Goal: Transaction & Acquisition: Purchase product/service

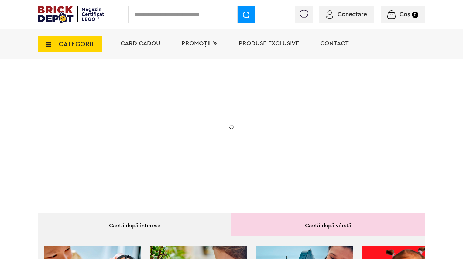
click at [191, 15] on input "text" at bounding box center [182, 14] width 109 height 17
type input "*****"
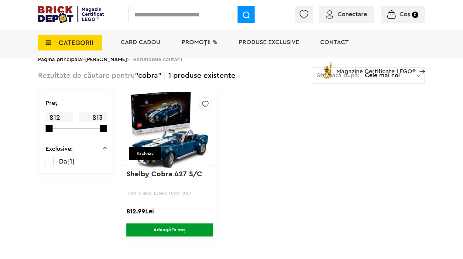
scroll to position [36, 0]
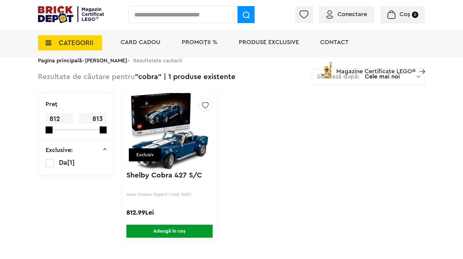
click at [194, 141] on img at bounding box center [170, 129] width 80 height 85
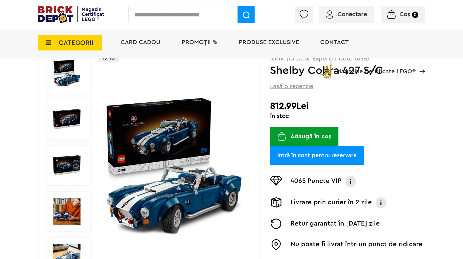
scroll to position [71, 0]
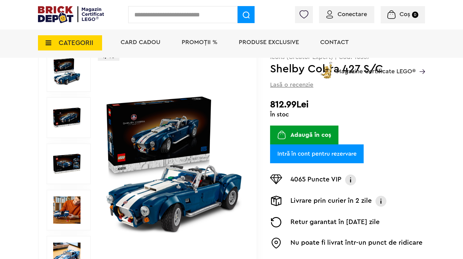
click at [82, 37] on span "CATEGORII" at bounding box center [70, 42] width 64 height 15
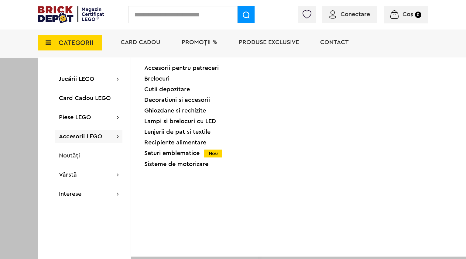
click at [168, 153] on div "Seturi emblematice Nou" at bounding box center [195, 153] width 103 height 6
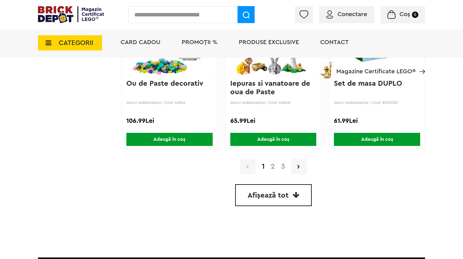
scroll to position [1536, 0]
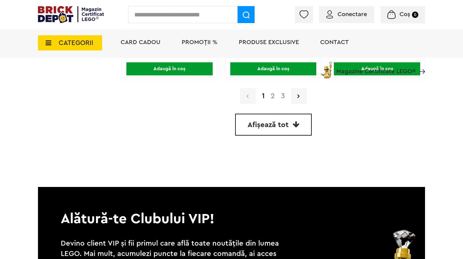
click at [271, 93] on link "2" at bounding box center [273, 95] width 10 height 7
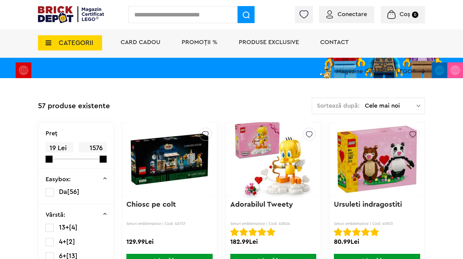
scroll to position [62, 0]
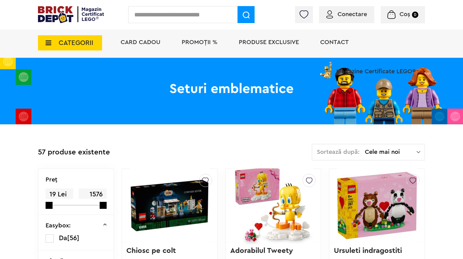
click at [182, 180] on img at bounding box center [170, 205] width 80 height 85
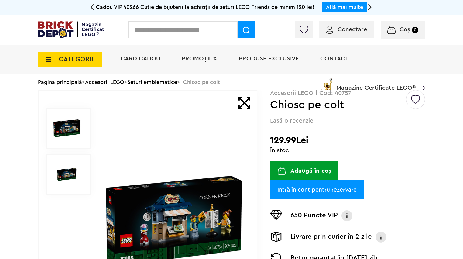
click at [58, 173] on img at bounding box center [66, 174] width 27 height 27
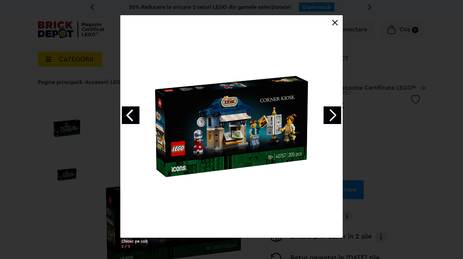
click at [333, 113] on link "Next image" at bounding box center [332, 115] width 18 height 18
